Goal: Book appointment/travel/reservation

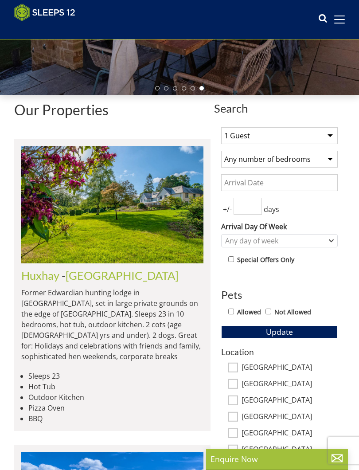
scroll to position [165, 0]
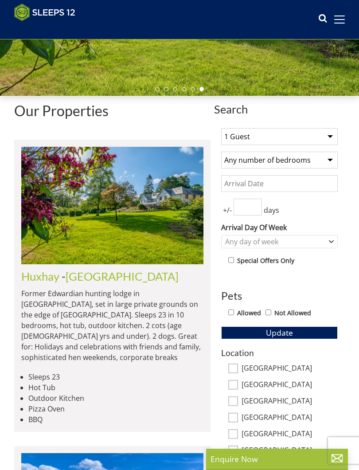
click at [331, 138] on select "1 Guest 2 Guests 3 Guests 4 Guests 5 Guests 6 Guests 7 Guests 8 Guests 9 Guests…" at bounding box center [279, 136] width 117 height 17
select select "9"
click at [333, 159] on select "Any number of bedrooms 4 Bedrooms 5 Bedrooms 6 Bedrooms 7 Bedrooms 8 Bedrooms 9…" at bounding box center [279, 160] width 117 height 17
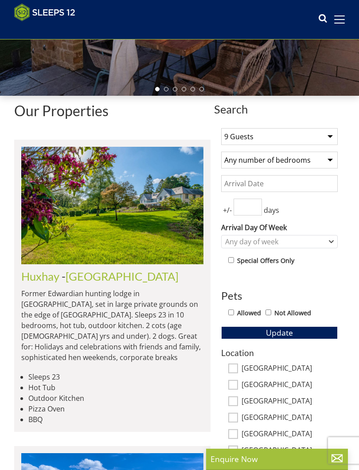
select select "5"
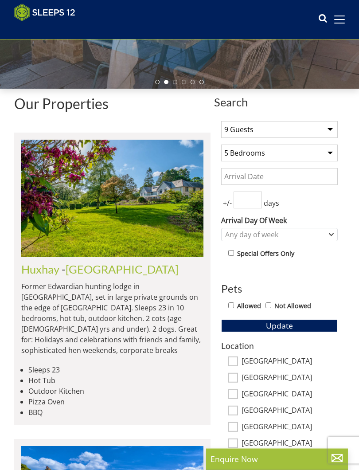
scroll to position [207, 0]
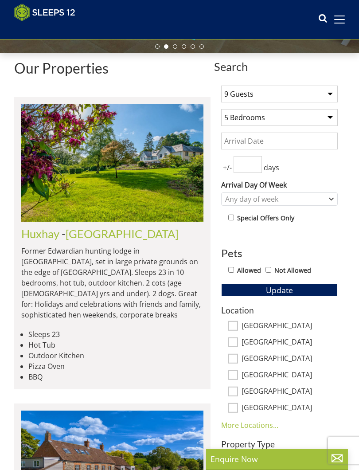
click at [274, 286] on span "Update" at bounding box center [279, 290] width 27 height 11
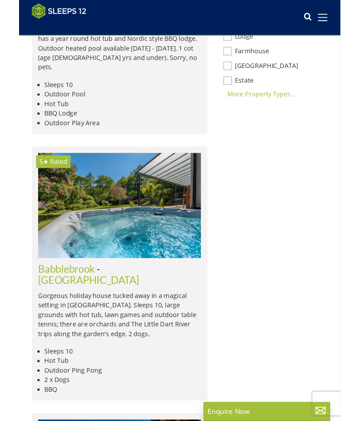
scroll to position [659, 0]
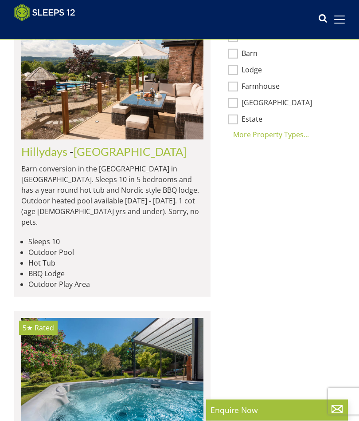
click at [337, 135] on div "More Property Types..." at bounding box center [279, 135] width 117 height 11
click at [265, 149] on div "Less Property Types..." at bounding box center [279, 150] width 117 height 11
click at [267, 136] on div "More Property Types..." at bounding box center [279, 134] width 117 height 11
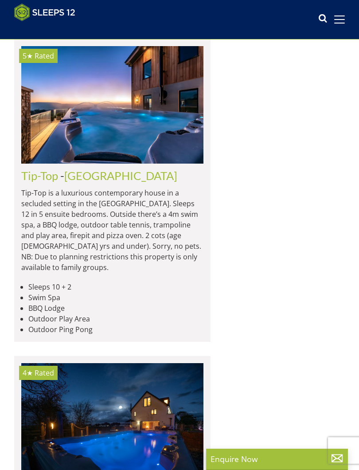
scroll to position [1708, 0]
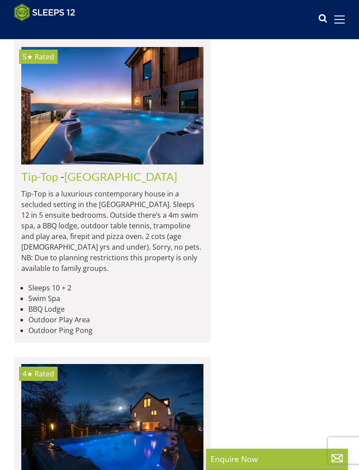
click at [166, 165] on img at bounding box center [112, 106] width 182 height 118
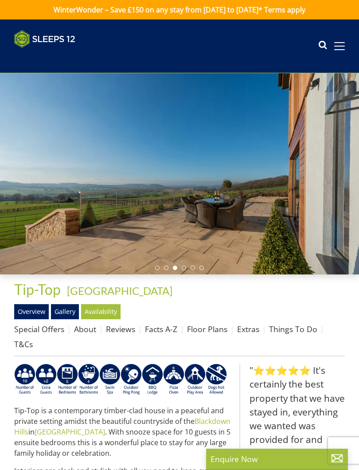
click at [63, 311] on link "Gallery" at bounding box center [65, 311] width 28 height 15
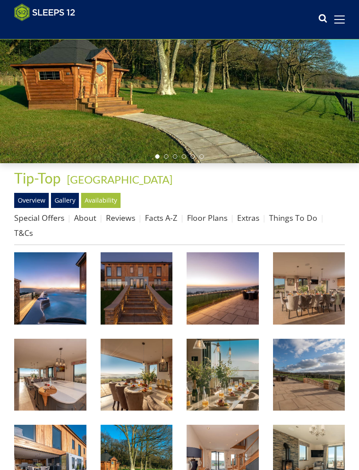
scroll to position [97, 0]
click at [59, 284] on img at bounding box center [50, 288] width 72 height 72
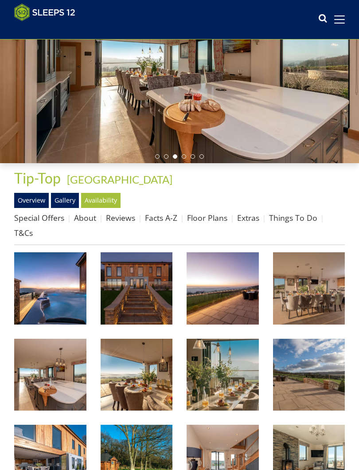
click at [103, 202] on link "Availability" at bounding box center [100, 200] width 39 height 15
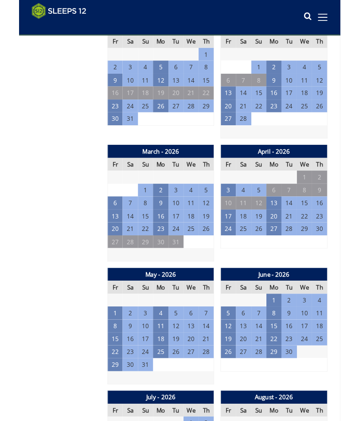
scroll to position [563, 0]
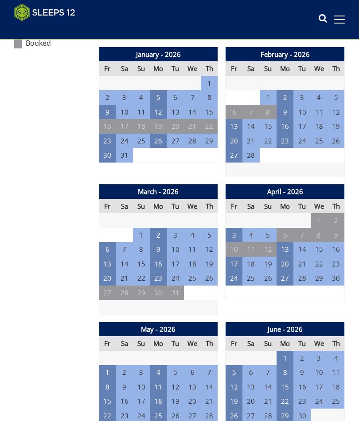
click at [109, 408] on td "22" at bounding box center [107, 415] width 17 height 15
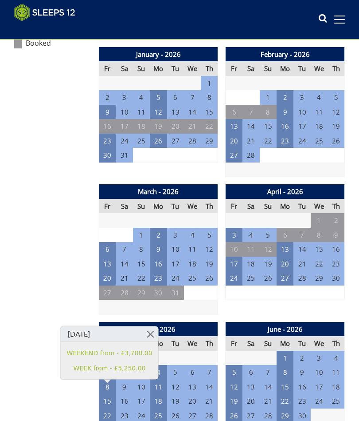
click at [213, 408] on td "28" at bounding box center [209, 415] width 17 height 15
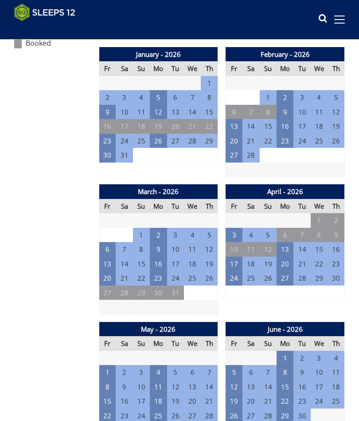
click at [108, 408] on td "22" at bounding box center [107, 415] width 17 height 15
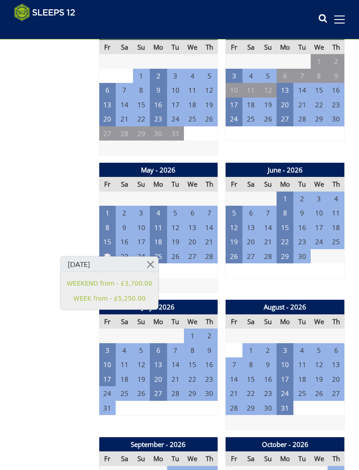
scroll to position [722, 0]
click at [284, 343] on td "3" at bounding box center [285, 350] width 17 height 15
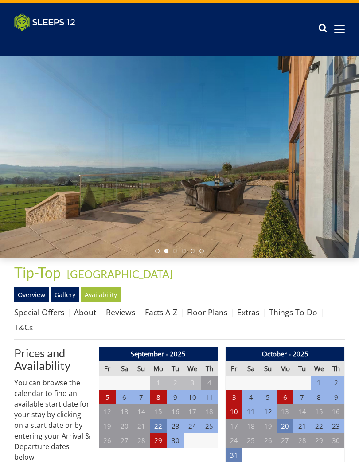
scroll to position [18, 0]
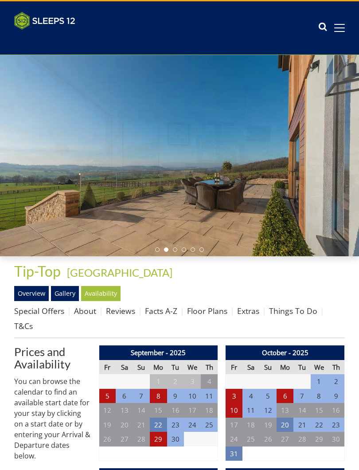
click at [339, 282] on div "Properties Tip-Top - [GEOGRAPHIC_DATA] Overview Gallery Availability Special Of…" at bounding box center [179, 300] width 331 height 75
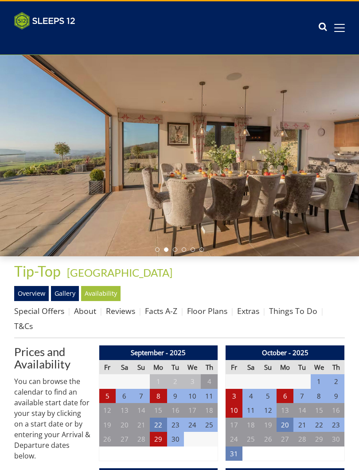
click at [206, 311] on link "Floor Plans" at bounding box center [207, 311] width 40 height 11
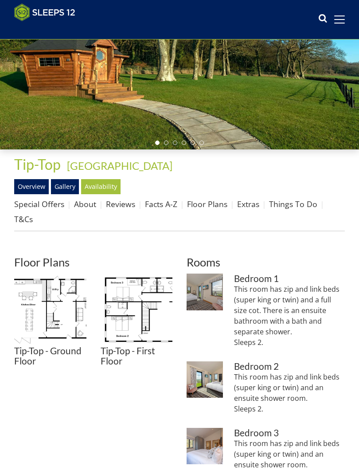
scroll to position [110, 0]
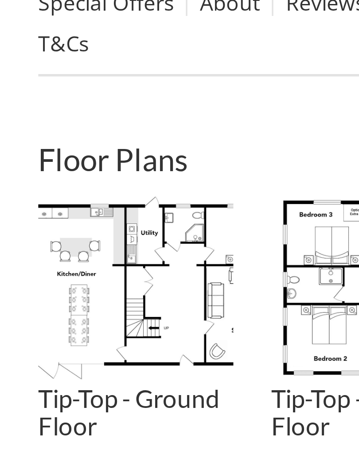
click at [60, 274] on img at bounding box center [50, 310] width 72 height 72
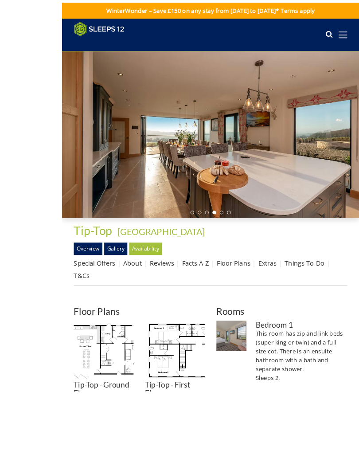
scroll to position [149, 0]
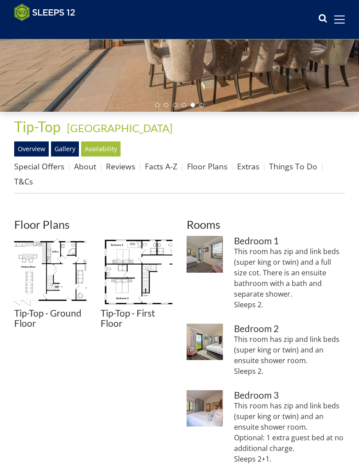
click at [56, 268] on img at bounding box center [50, 272] width 72 height 72
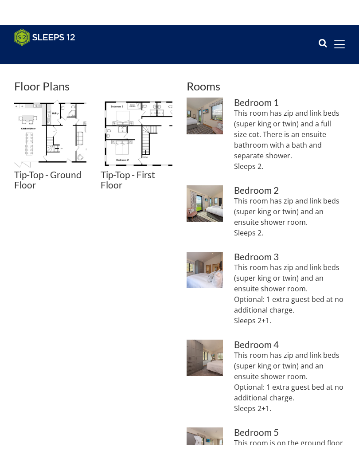
scroll to position [0, 0]
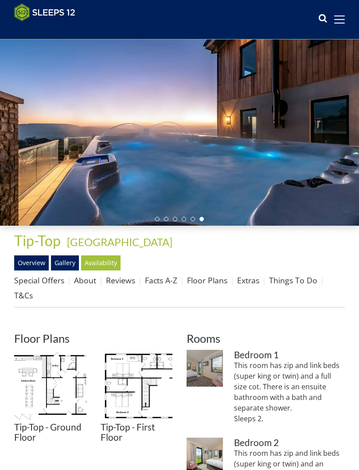
click at [285, 280] on link "Things To Do" at bounding box center [293, 280] width 48 height 11
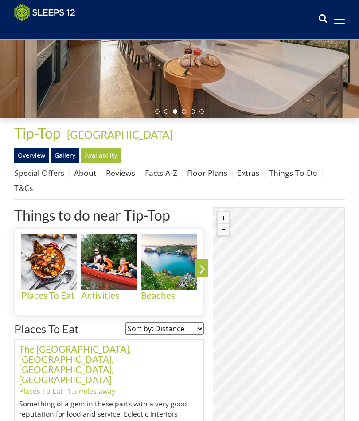
scroll to position [142, 0]
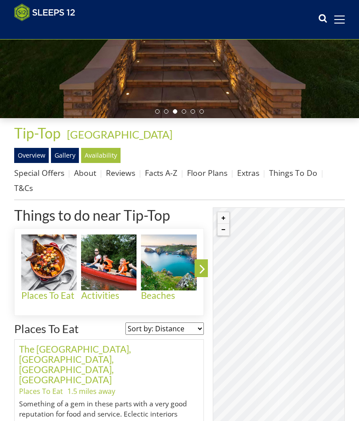
click at [113, 248] on img at bounding box center [108, 261] width 55 height 55
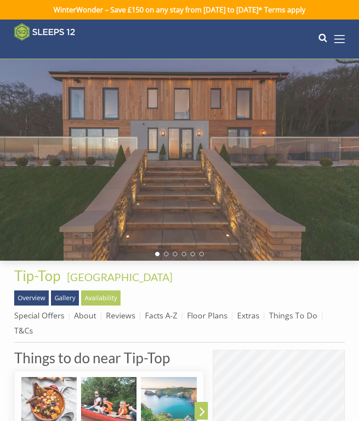
scroll to position [142, 0]
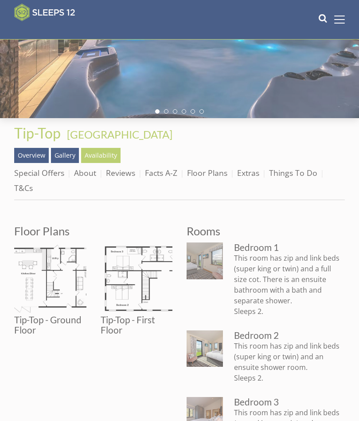
scroll to position [35, 0]
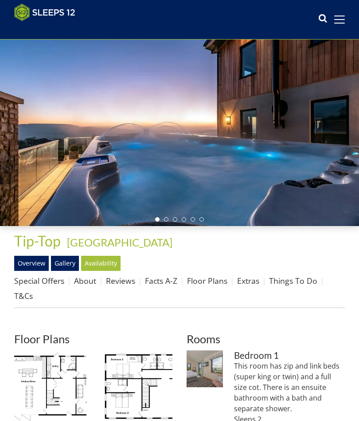
scroll to position [18, 0]
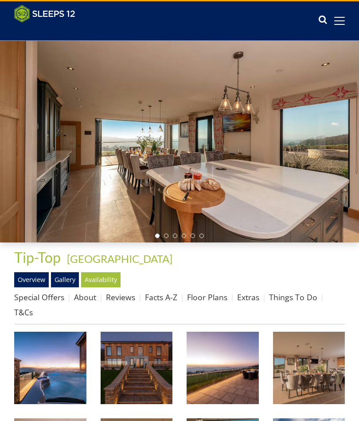
scroll to position [97, 0]
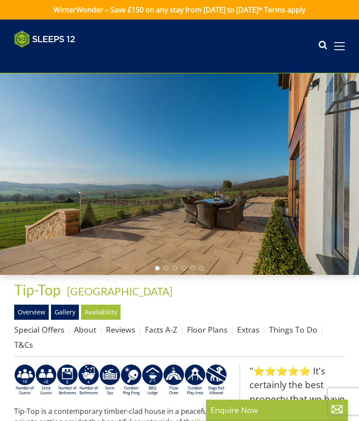
select select "9"
select select "5"
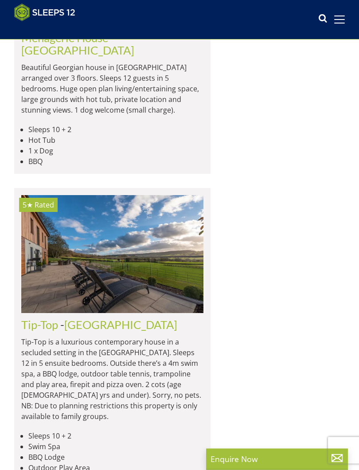
scroll to position [1677, 0]
